Goal: Task Accomplishment & Management: Use online tool/utility

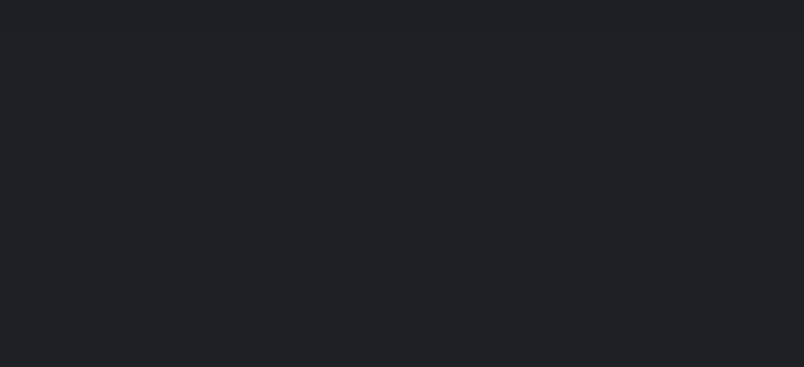
click at [355, 247] on link "Get started" at bounding box center [352, 247] width 88 height 20
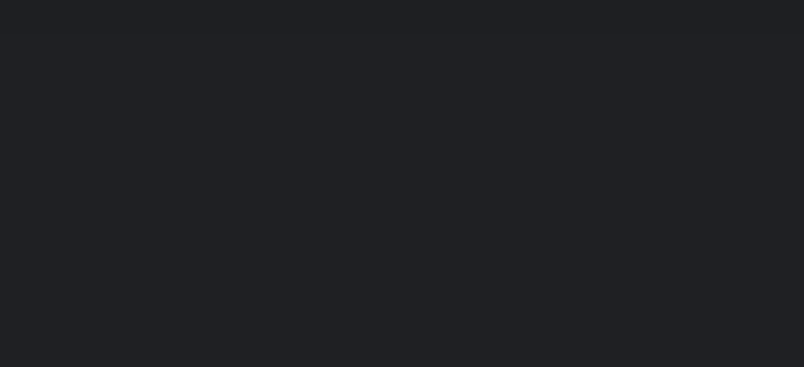
click at [355, 247] on link "Get started" at bounding box center [352, 247] width 88 height 20
